Goal: Task Accomplishment & Management: Complete application form

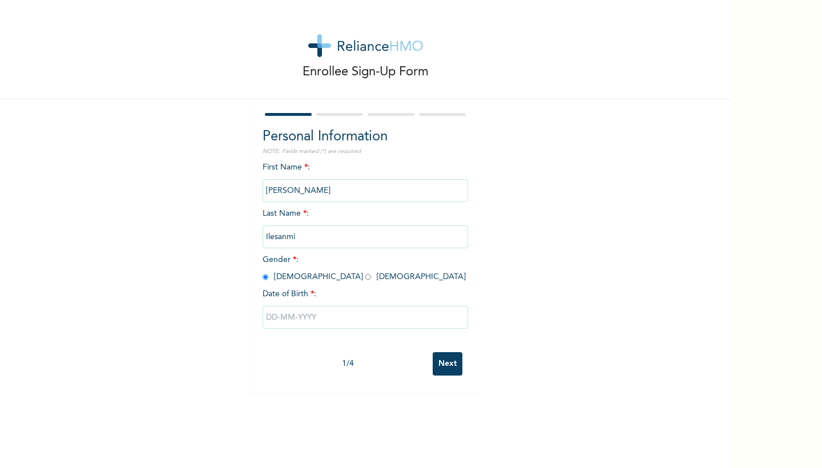
click at [324, 311] on input "text" at bounding box center [365, 317] width 205 height 23
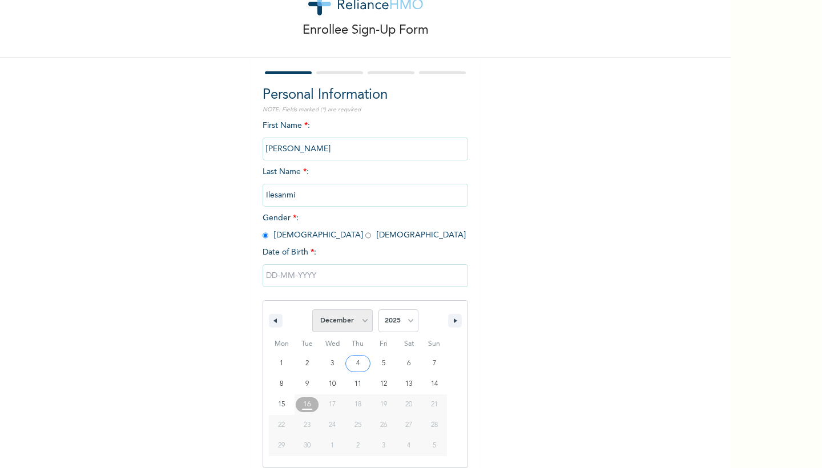
select select "8"
select select "1988"
type input "[DATE]"
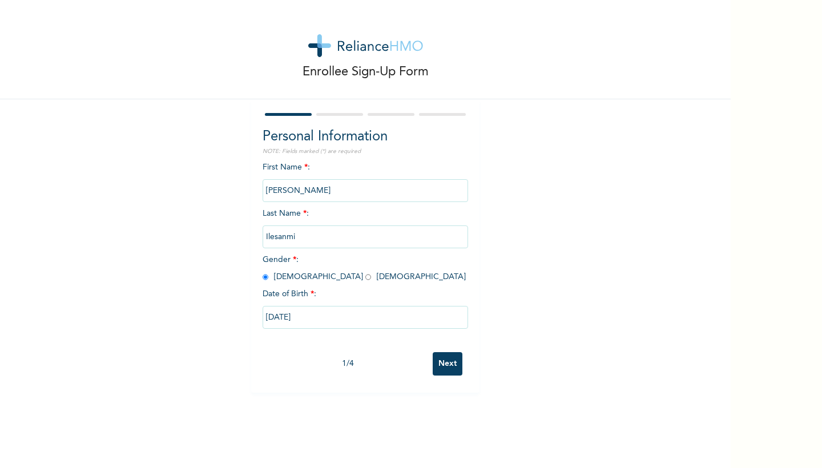
click at [456, 364] on input "Next" at bounding box center [448, 363] width 30 height 23
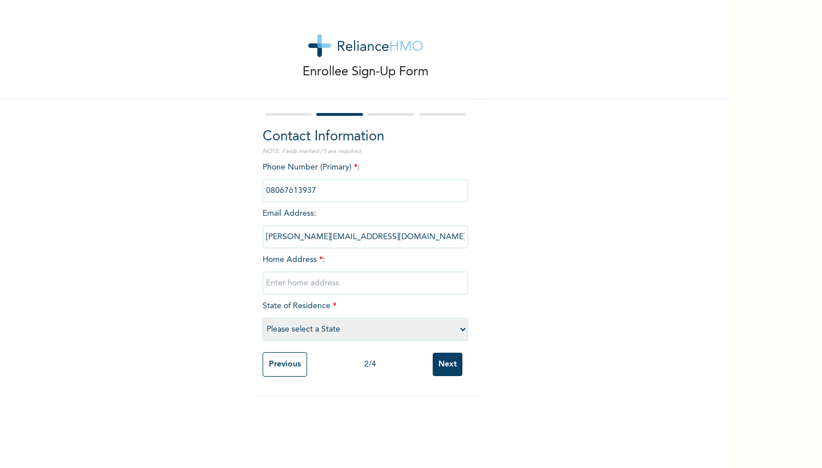
click at [400, 237] on input "[PERSON_NAME][EMAIL_ADDRESS][DOMAIN_NAME]" at bounding box center [365, 236] width 205 height 23
click at [391, 236] on input "[PERSON_NAME][EMAIL_ADDRESS][DOMAIN_NAME]" at bounding box center [365, 236] width 205 height 23
click at [348, 240] on input "[PERSON_NAME][EMAIL_ADDRESS][DOMAIN_NAME]" at bounding box center [365, 236] width 205 height 23
click at [414, 243] on input "[PERSON_NAME][EMAIL_ADDRESS][DOMAIN_NAME]" at bounding box center [365, 236] width 205 height 23
click at [414, 241] on input "[PERSON_NAME][EMAIL_ADDRESS][DOMAIN_NAME]" at bounding box center [365, 236] width 205 height 23
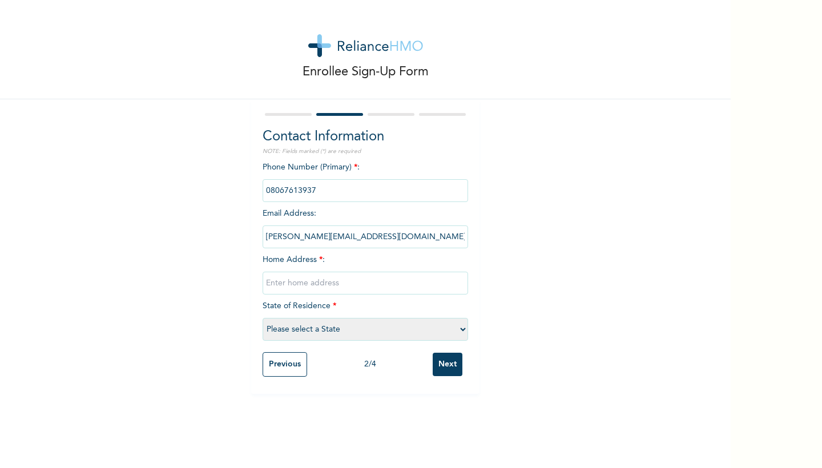
click at [401, 234] on input "[PERSON_NAME][EMAIL_ADDRESS][DOMAIN_NAME]" at bounding box center [365, 236] width 205 height 23
click at [366, 238] on input "[PERSON_NAME][EMAIL_ADDRESS][DOMAIN_NAME]" at bounding box center [365, 236] width 205 height 23
click at [350, 287] on input "text" at bounding box center [365, 283] width 205 height 23
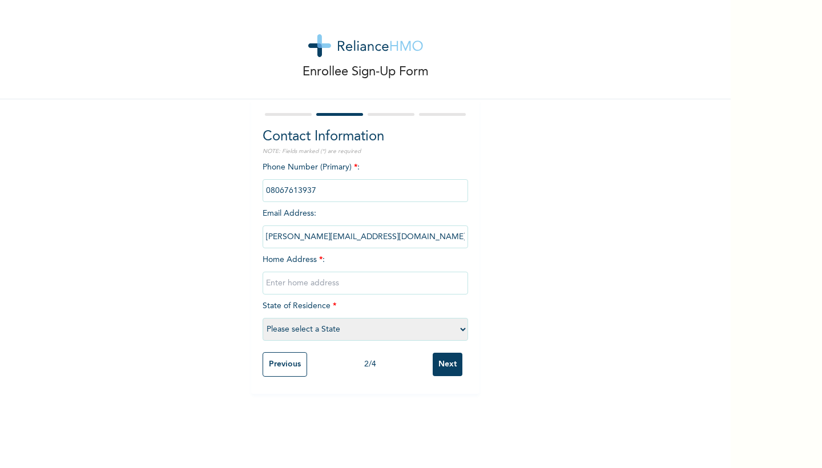
click at [337, 243] on input "[PERSON_NAME][EMAIL_ADDRESS][DOMAIN_NAME]" at bounding box center [365, 236] width 205 height 23
click at [337, 236] on input "[PERSON_NAME][EMAIL_ADDRESS][DOMAIN_NAME]" at bounding box center [365, 236] width 205 height 23
click at [366, 275] on input "text" at bounding box center [365, 283] width 205 height 23
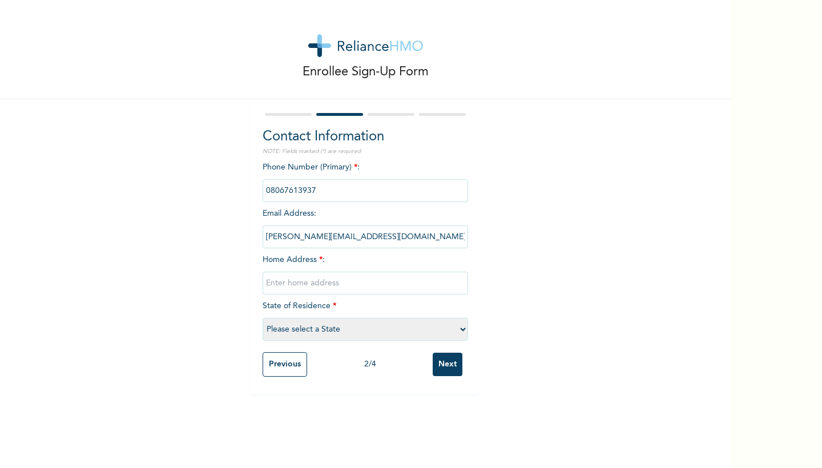
click at [463, 280] on input "text" at bounding box center [365, 283] width 205 height 23
click at [462, 283] on input "text" at bounding box center [365, 283] width 205 height 23
select select "25"
click at [356, 288] on input "text" at bounding box center [365, 283] width 205 height 23
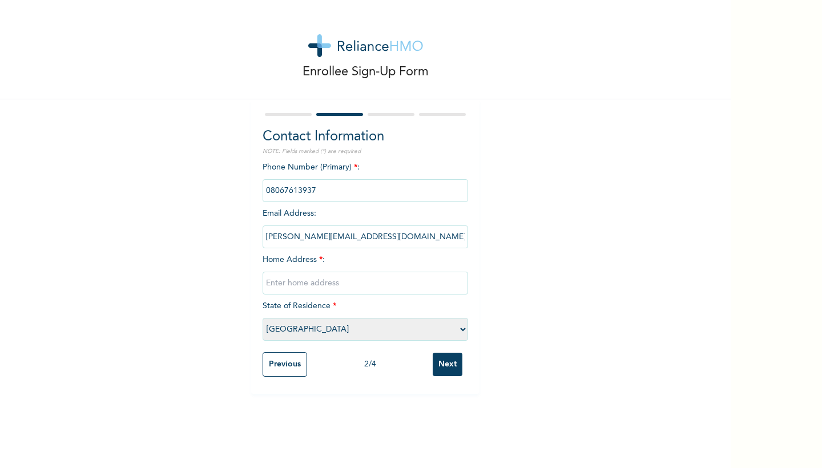
click at [394, 434] on div "Enrollee Sign-Up Form Contact Information NOTE: Fields marked (*) are required …" at bounding box center [365, 234] width 731 height 468
click at [360, 289] on input "text" at bounding box center [365, 283] width 205 height 23
type input "p"
type input "14, [PERSON_NAME] street idi-Iroko"
click at [449, 362] on input "Next" at bounding box center [448, 364] width 30 height 23
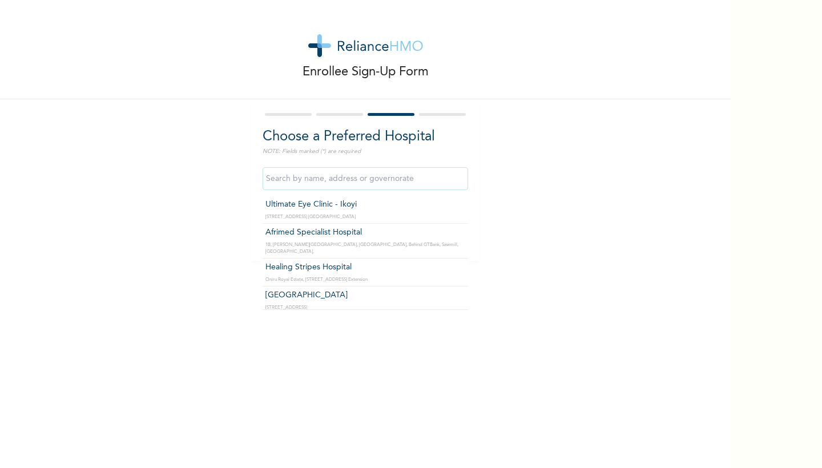
click at [410, 171] on input "text" at bounding box center [365, 178] width 205 height 23
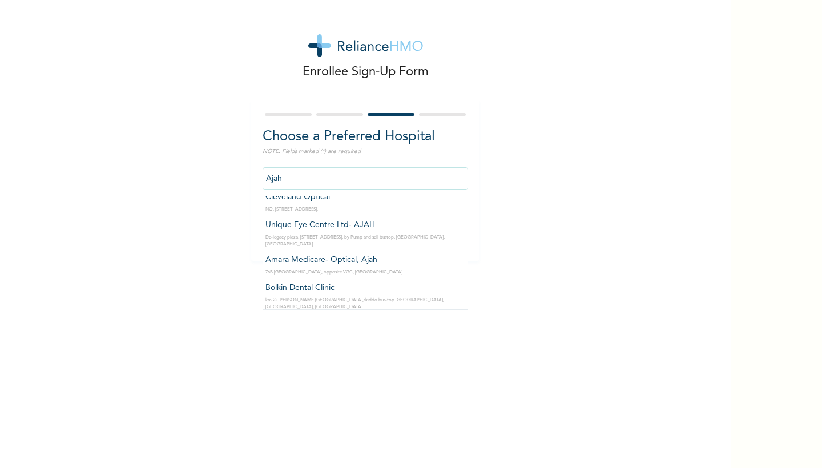
scroll to position [225, 0]
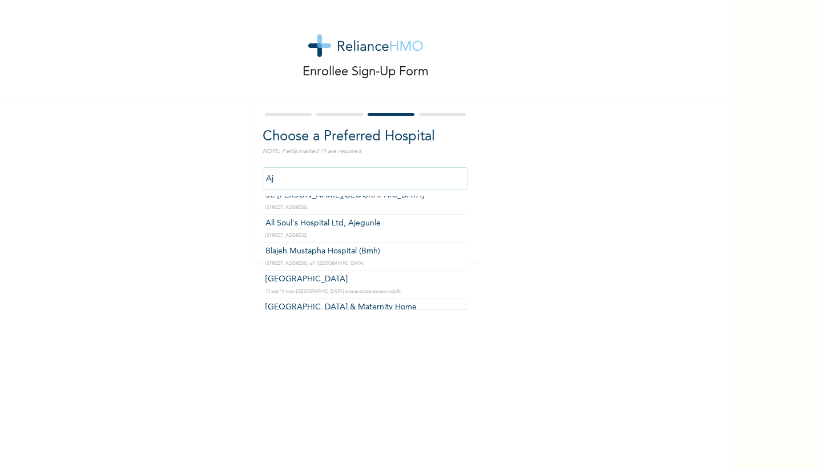
type input "A"
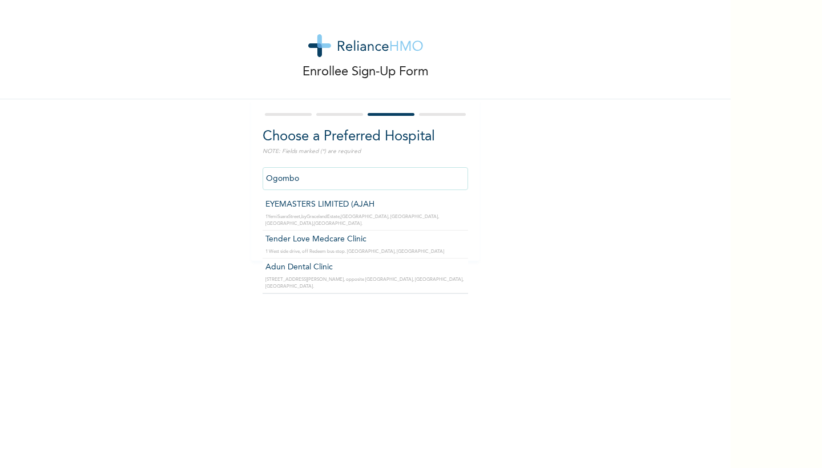
scroll to position [0, 0]
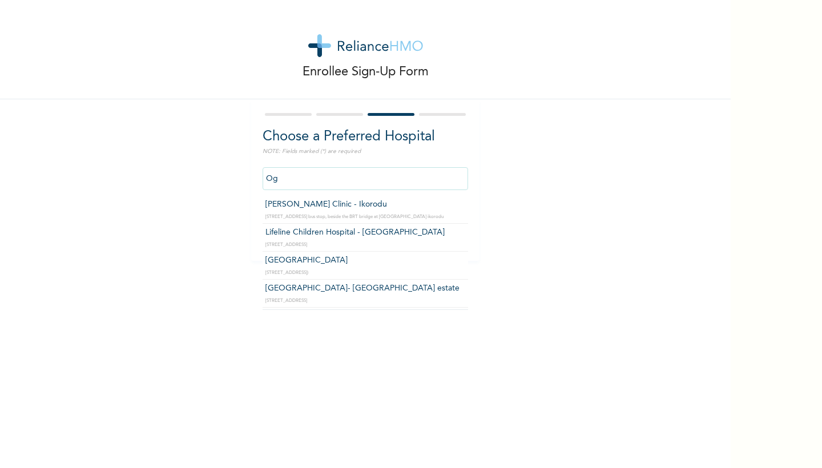
type input "O"
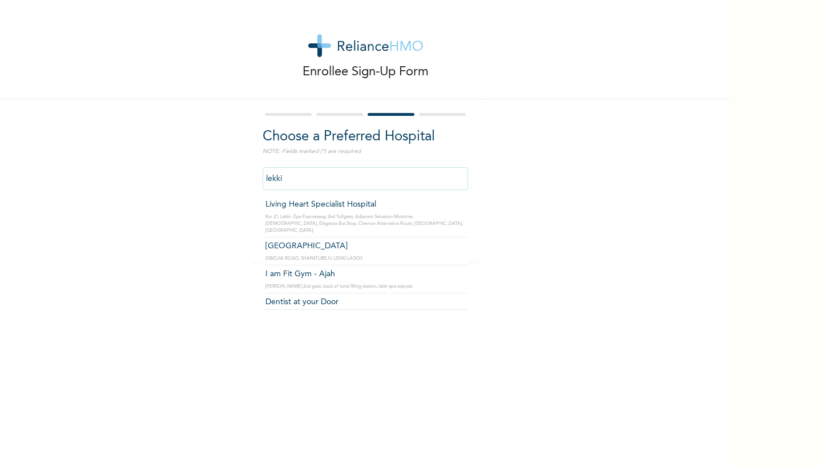
scroll to position [1419, 0]
type input "Reliance Family Clinics (RFC) - [GEOGRAPHIC_DATA]"
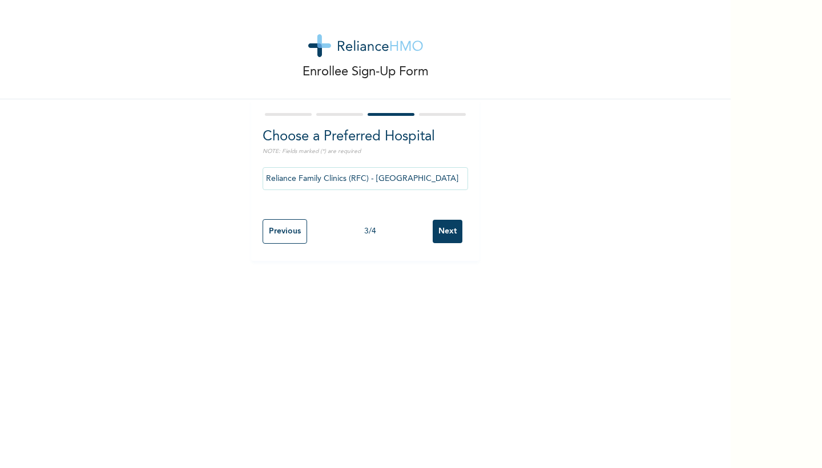
click at [437, 231] on input "Next" at bounding box center [448, 231] width 30 height 23
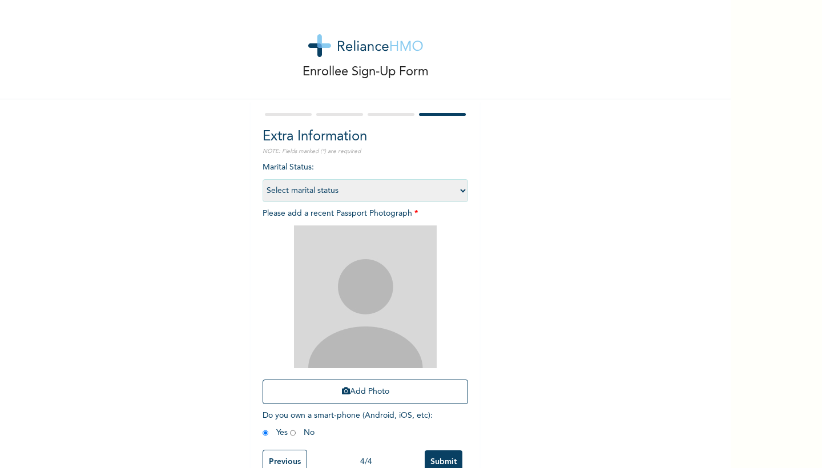
select select "2"
click at [415, 388] on button "Add Photo" at bounding box center [365, 392] width 205 height 25
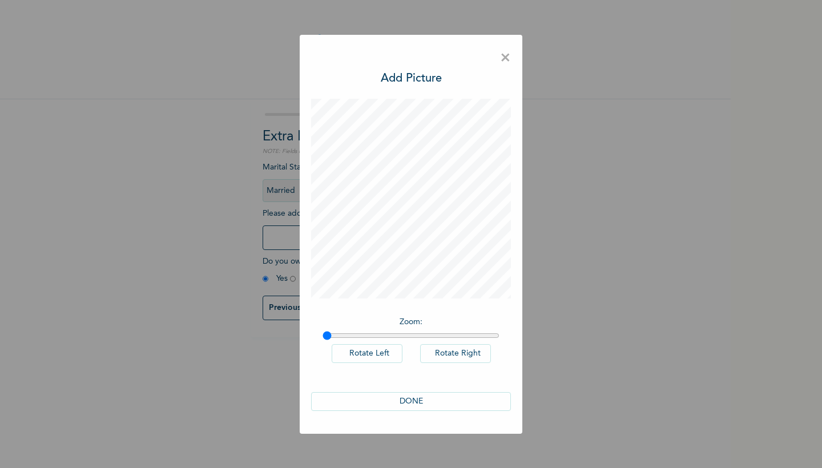
scroll to position [0, 0]
click at [426, 407] on button "DONE" at bounding box center [411, 401] width 200 height 19
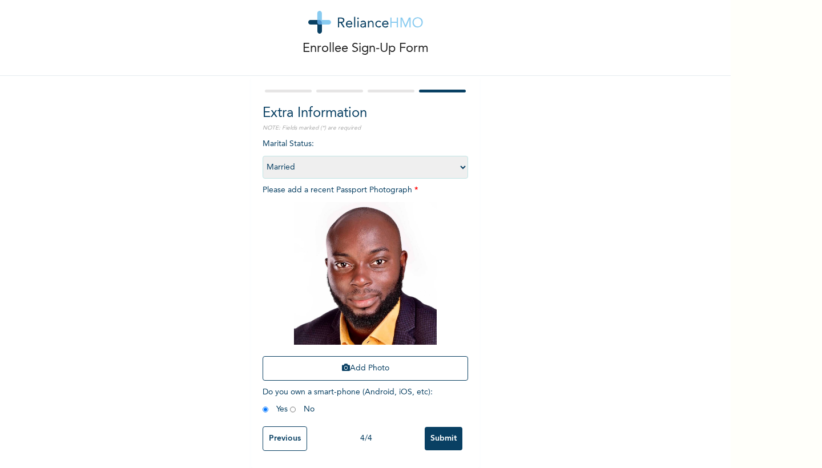
scroll to position [25, 0]
click at [455, 443] on input "Submit" at bounding box center [444, 438] width 38 height 23
